Goal: Find specific page/section: Find specific page/section

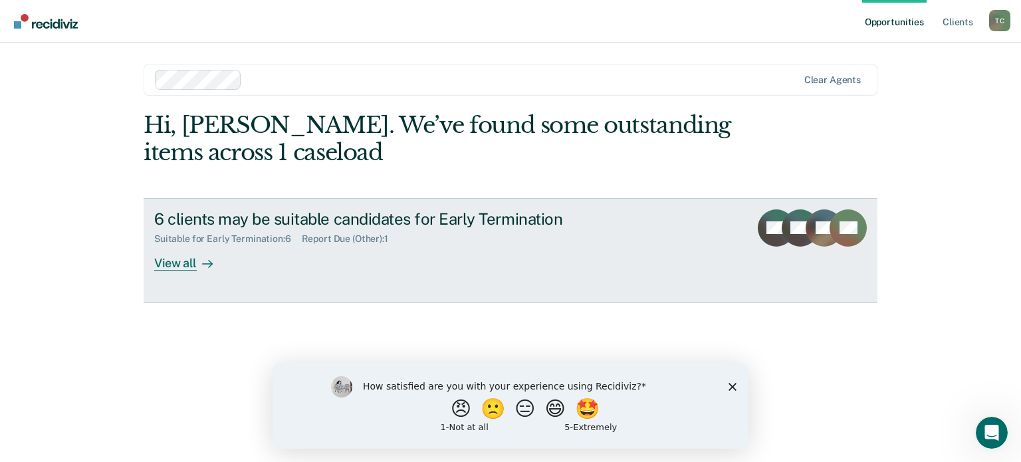
click at [187, 265] on div "View all" at bounding box center [191, 258] width 74 height 26
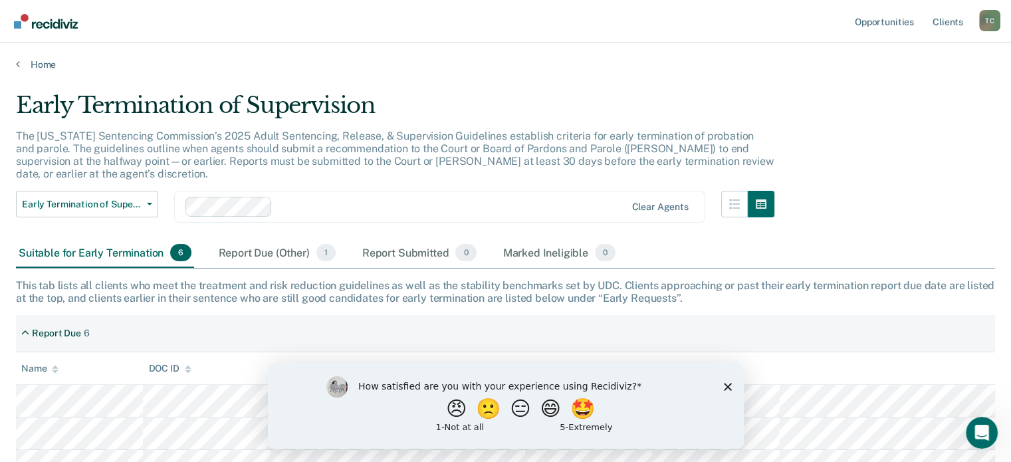
click at [728, 383] on icon "Close survey" at bounding box center [727, 386] width 8 height 8
